Goal: Find specific fact: Find specific fact

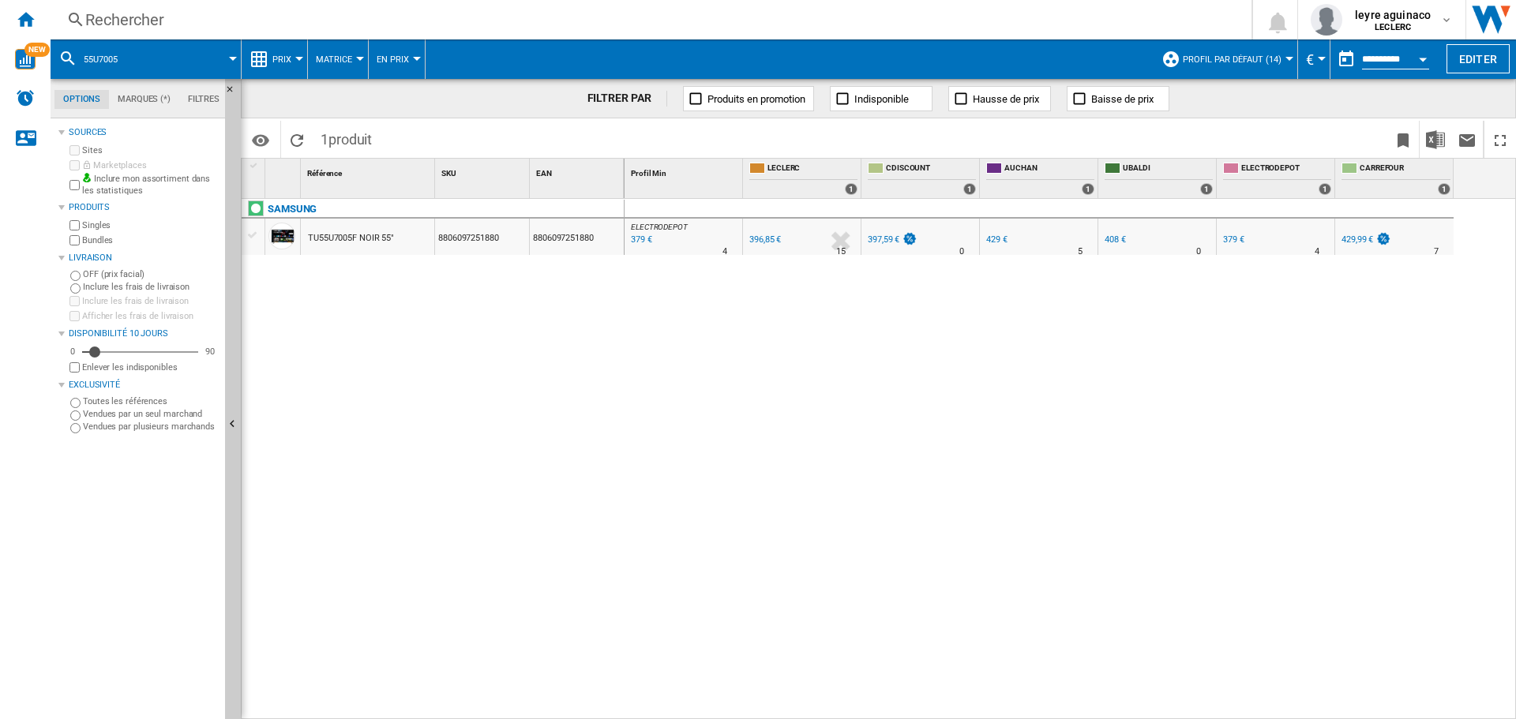
click at [841, 21] on div "Rechercher" at bounding box center [647, 20] width 1125 height 22
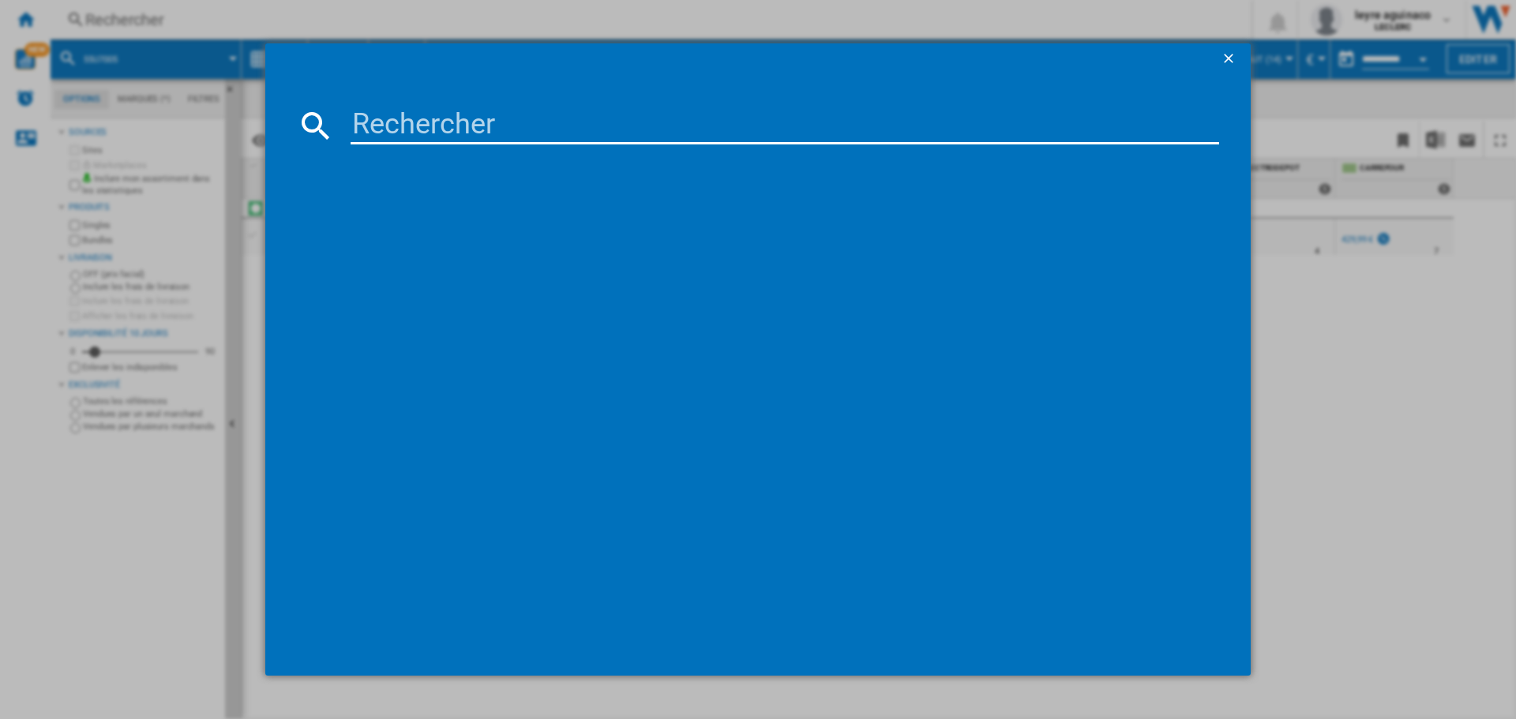
drag, startPoint x: 826, startPoint y: 123, endPoint x: 835, endPoint y: 124, distance: 9.5
click at [826, 125] on input at bounding box center [784, 126] width 868 height 38
type input "8806097251866"
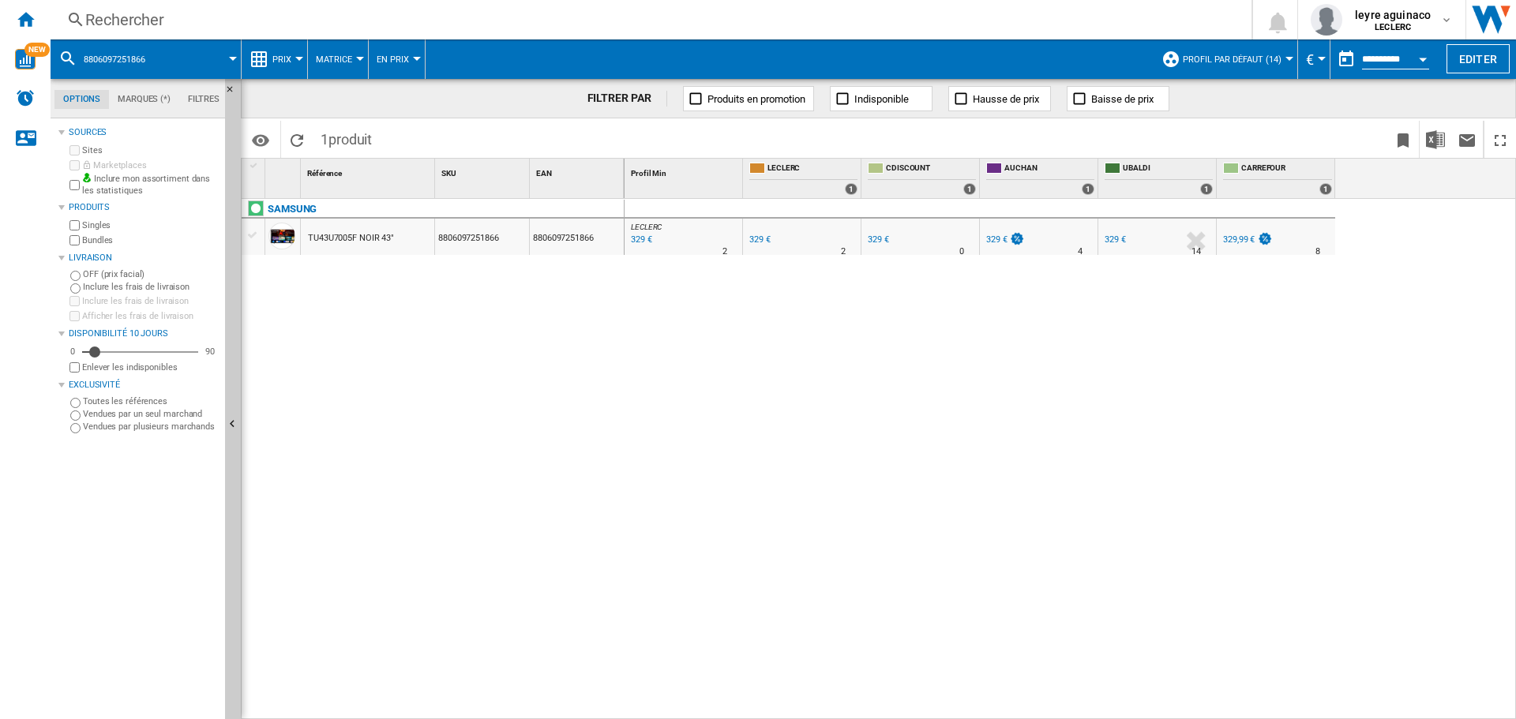
click at [519, 32] on div "Rechercher Rechercher 0 leyre aguinaco LECLERC LECLERC Mes paramètres Se déconn…" at bounding box center [783, 19] width 1465 height 39
click at [515, 23] on div "Rechercher" at bounding box center [647, 20] width 1125 height 22
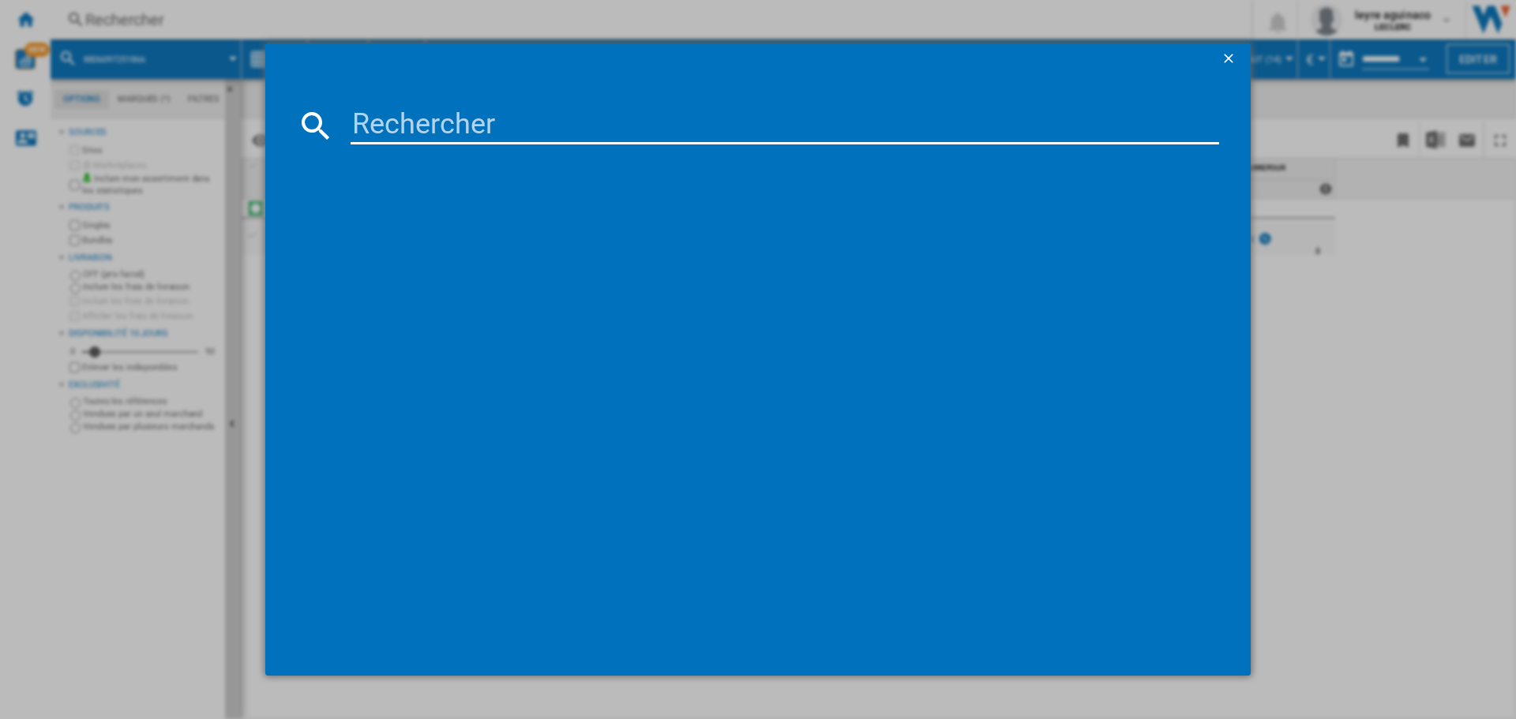
drag, startPoint x: 511, startPoint y: 127, endPoint x: 553, endPoint y: 145, distance: 45.6
click at [513, 129] on input at bounding box center [784, 126] width 868 height 38
paste input "8806097251880"
type input "8806097251880"
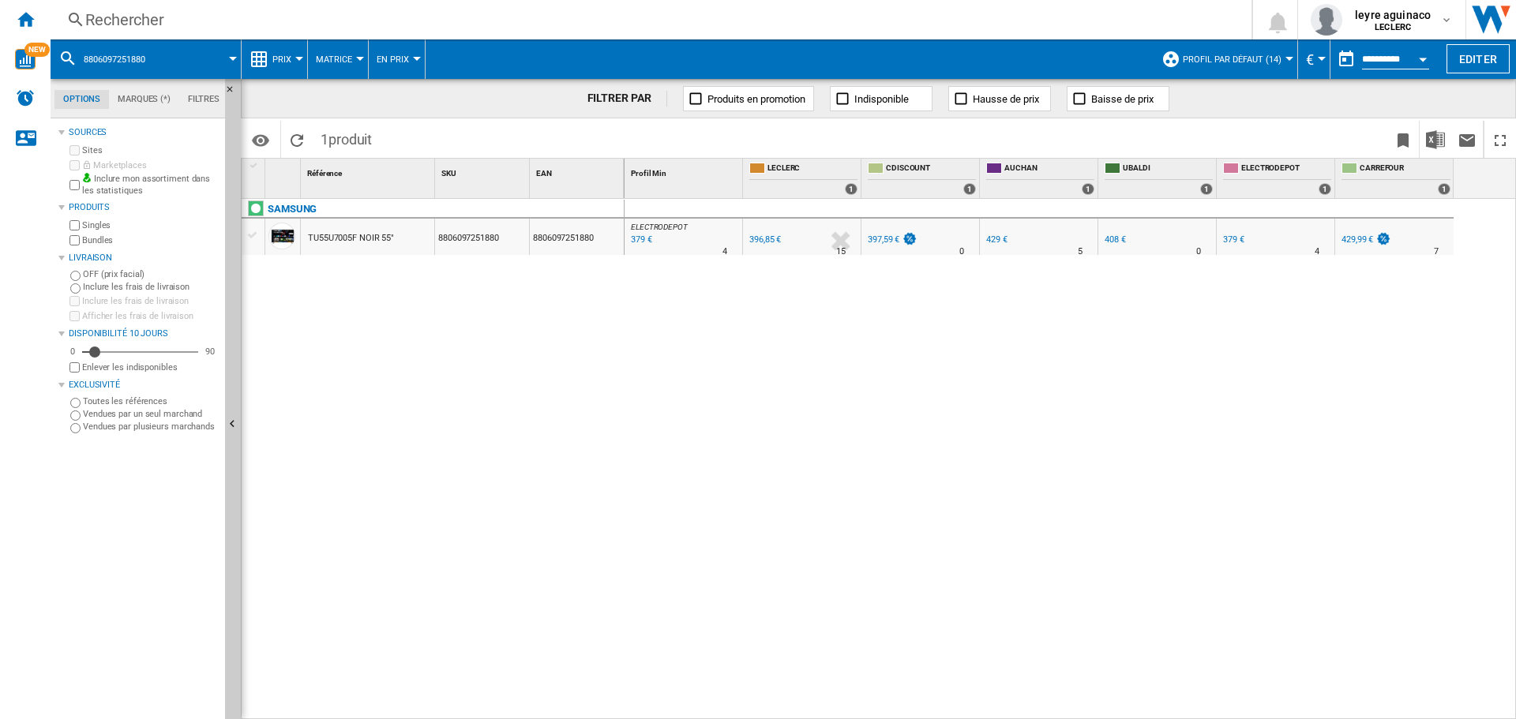
click at [1081, 337] on div "ELECTRODEPOT : FR ELECTRODEPOT -4.5 % 379 € % N/A 4 ELECTRODEPOT : FR ELECTRODE…" at bounding box center [1070, 459] width 892 height 521
